Goal: Check status: Check status

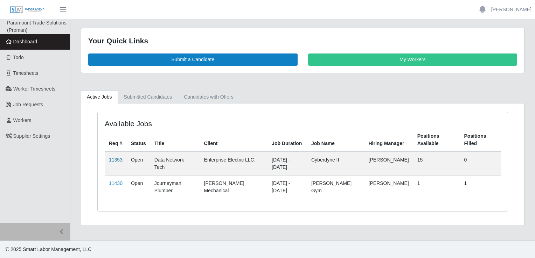
click at [117, 159] on link "11353" at bounding box center [116, 160] width 14 height 6
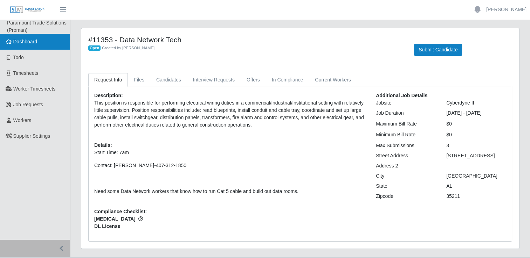
click at [28, 40] on span "Dashboard" at bounding box center [25, 42] width 24 height 6
